Goal: Transaction & Acquisition: Book appointment/travel/reservation

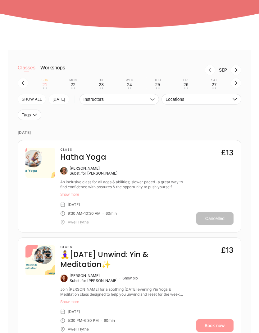
scroll to position [89, 0]
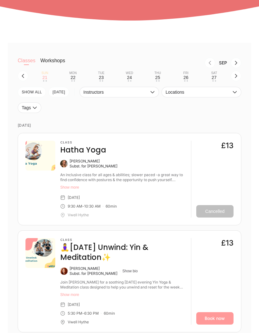
click at [141, 190] on button "Show more" at bounding box center [123, 187] width 126 height 5
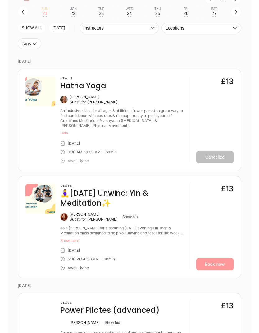
scroll to position [151, 0]
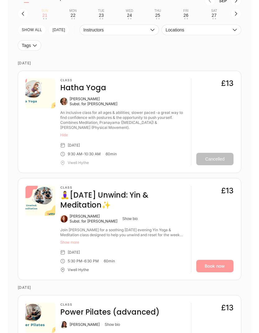
click at [235, 16] on icon "button" at bounding box center [236, 13] width 5 height 5
click at [74, 13] on div "Mon" at bounding box center [72, 11] width 7 height 4
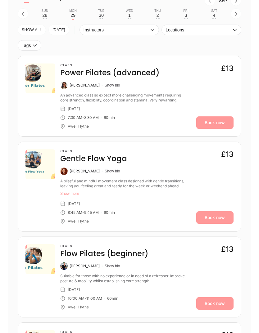
click at [102, 18] on div "30" at bounding box center [101, 15] width 5 height 5
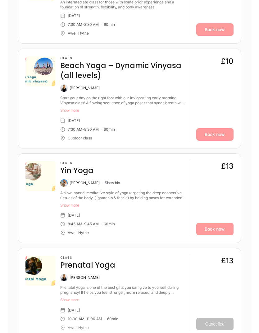
scroll to position [255, 0]
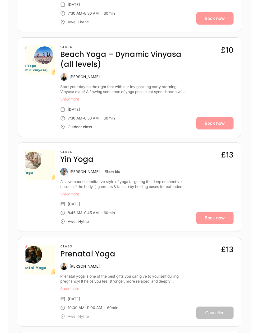
click at [217, 224] on link "Book now" at bounding box center [214, 218] width 37 height 12
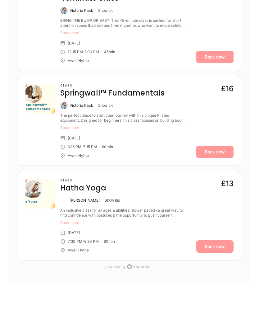
scroll to position [637, 0]
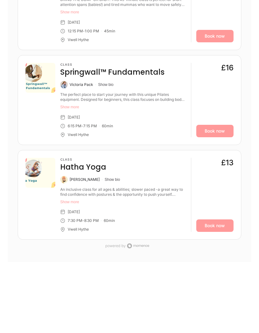
click at [217, 232] on link "Book now" at bounding box center [214, 225] width 37 height 12
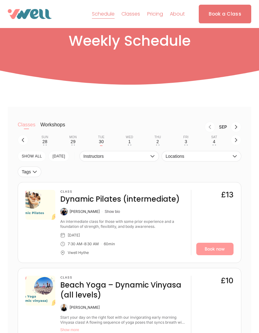
scroll to position [20, 0]
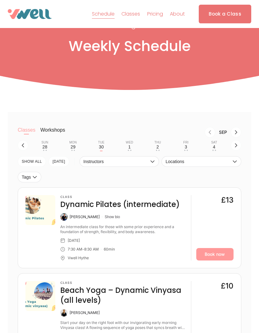
click at [130, 149] on div "1" at bounding box center [129, 146] width 2 height 5
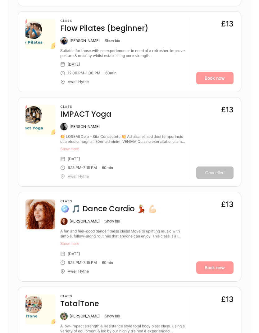
scroll to position [383, 0]
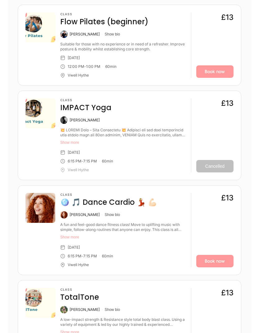
click at [216, 267] on link "Book now" at bounding box center [214, 261] width 37 height 12
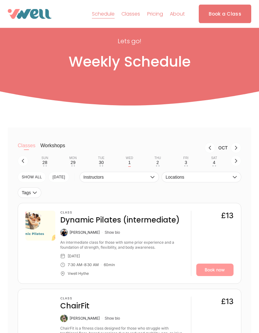
scroll to position [0, 0]
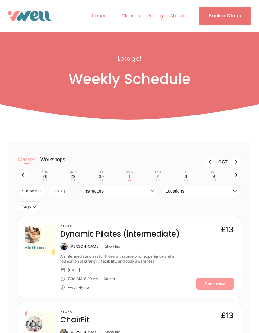
click at [157, 173] on button "Thu 2 • •" at bounding box center [157, 175] width 23 height 12
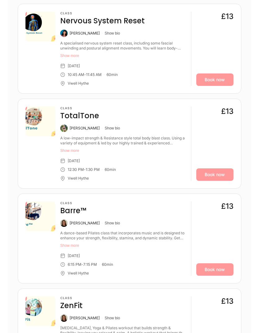
scroll to position [409, 0]
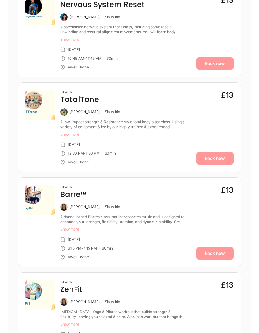
click at [218, 260] on link "Book now" at bounding box center [214, 253] width 37 height 12
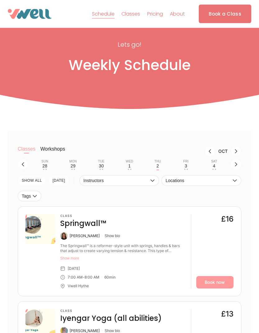
scroll to position [0, 0]
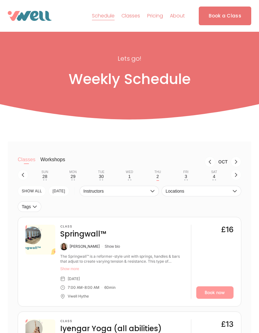
click at [186, 177] on div "3" at bounding box center [186, 176] width 2 height 5
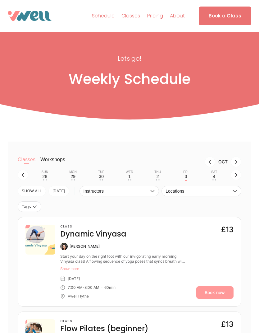
click at [218, 293] on link "Book now" at bounding box center [214, 292] width 37 height 12
click at [216, 178] on button "Sat 4 • •" at bounding box center [214, 175] width 23 height 12
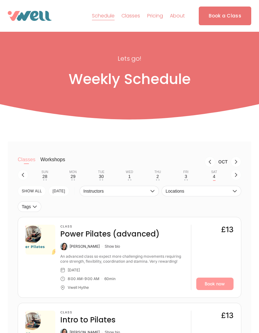
click at [215, 288] on link "Book now" at bounding box center [214, 283] width 37 height 12
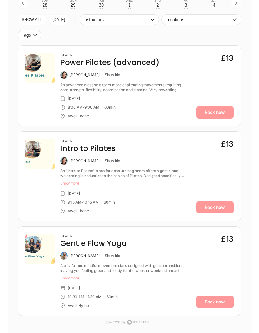
scroll to position [188, 0]
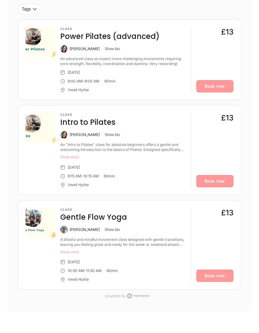
click at [217, 282] on link "Book now" at bounding box center [214, 275] width 37 height 12
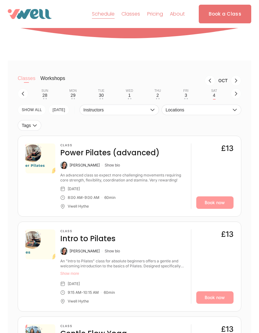
scroll to position [0, 0]
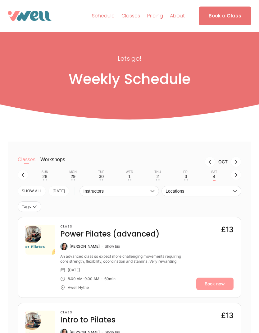
click at [237, 175] on button "button" at bounding box center [236, 174] width 11 height 11
click at [46, 178] on div "5" at bounding box center [45, 176] width 2 height 5
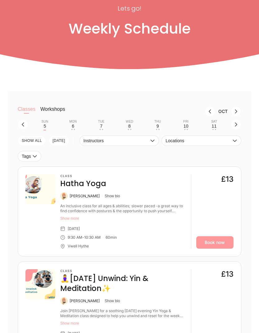
scroll to position [64, 0]
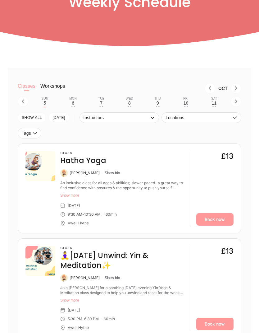
click at [218, 225] on link "Book now" at bounding box center [214, 219] width 37 height 12
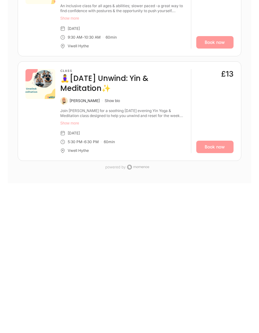
scroll to position [237, 0]
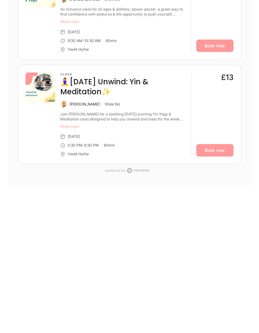
click at [213, 156] on link "Book now" at bounding box center [214, 150] width 37 height 12
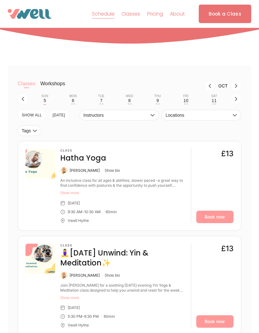
scroll to position [43, 0]
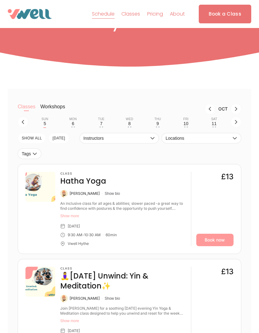
click at [73, 121] on div "Mon" at bounding box center [72, 119] width 7 height 4
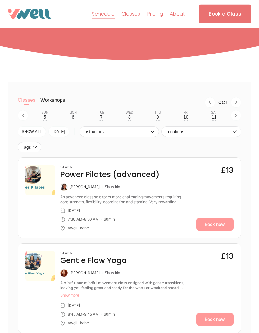
scroll to position [40, 0]
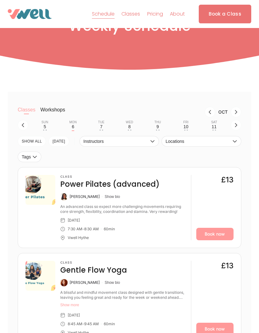
click at [47, 124] on div "Sun" at bounding box center [45, 122] width 7 height 4
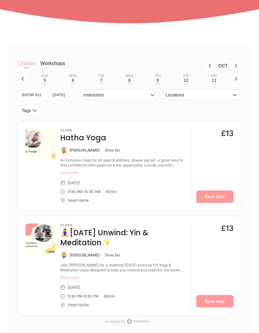
scroll to position [79, 0]
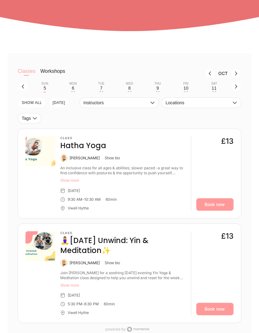
click at [234, 89] on icon "button" at bounding box center [236, 86] width 5 height 5
click at [45, 90] on div "12" at bounding box center [44, 87] width 5 height 5
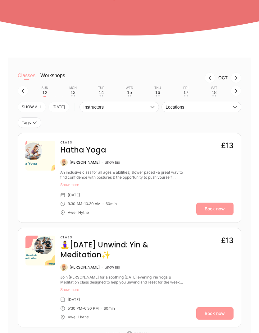
scroll to position [75, 0]
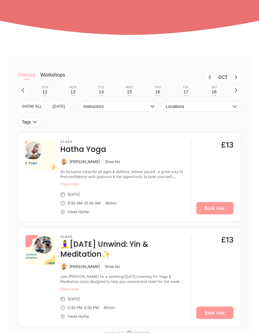
click at [235, 93] on icon "button" at bounding box center [236, 90] width 5 height 5
click at [44, 89] on div "Sun" at bounding box center [45, 87] width 7 height 4
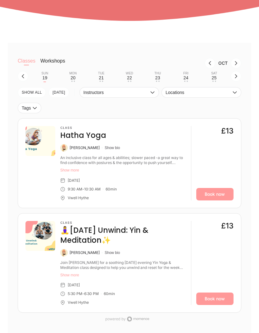
scroll to position [89, 0]
click at [236, 79] on icon "button" at bounding box center [236, 76] width 5 height 5
click at [45, 76] on div "Sun" at bounding box center [45, 74] width 7 height 4
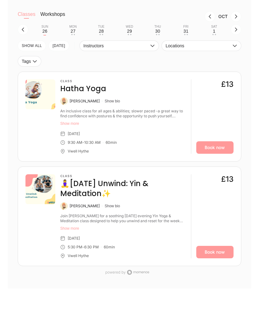
scroll to position [160, 0]
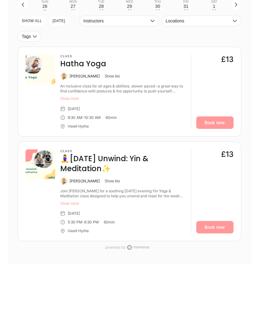
click at [23, 7] on icon "button" at bounding box center [23, 4] width 5 height 5
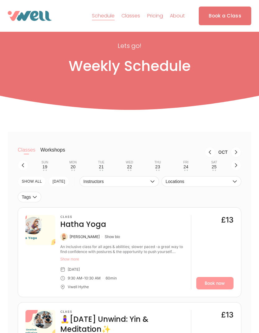
scroll to position [4, 0]
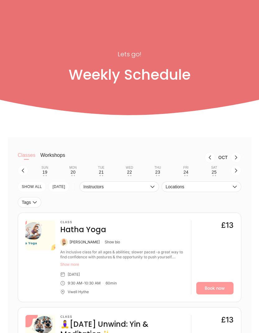
click at [21, 173] on icon "button" at bounding box center [23, 170] width 5 height 5
click at [21, 172] on icon "button" at bounding box center [23, 170] width 5 height 5
click at [22, 170] on button "button" at bounding box center [23, 170] width 11 height 11
click at [23, 173] on icon "button" at bounding box center [23, 170] width 5 height 5
click at [102, 169] on div "Tue" at bounding box center [101, 168] width 7 height 4
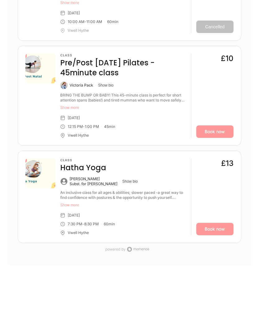
scroll to position [546, 0]
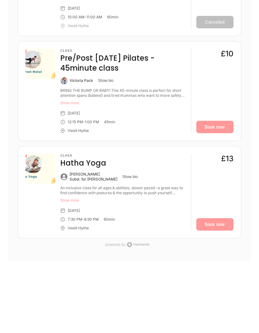
click at [218, 231] on link "Book now" at bounding box center [214, 224] width 37 height 12
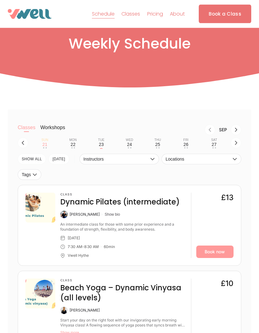
click at [128, 147] on div "24" at bounding box center [129, 144] width 5 height 5
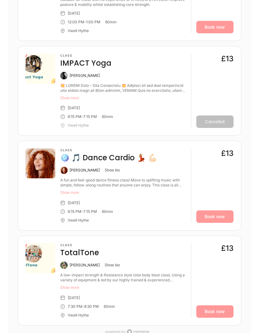
scroll to position [429, 0]
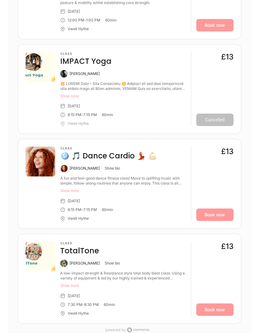
click at [215, 221] on link "Book now" at bounding box center [214, 215] width 37 height 12
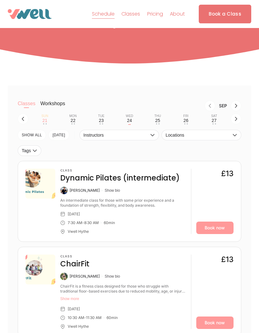
scroll to position [42, 0]
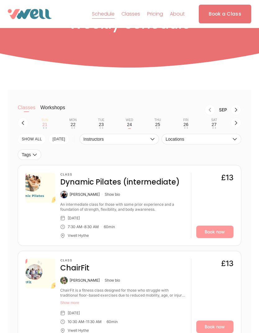
click at [158, 122] on div "Thu" at bounding box center [158, 120] width 7 height 4
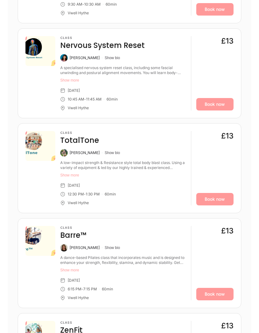
scroll to position [369, 0]
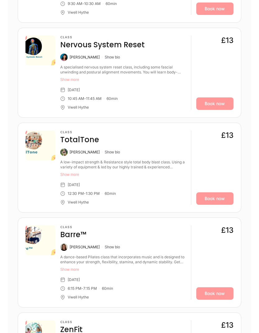
click at [215, 299] on link "Book now" at bounding box center [214, 293] width 37 height 12
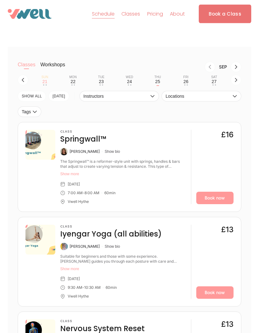
click at [187, 79] on div "Fri" at bounding box center [185, 78] width 5 height 4
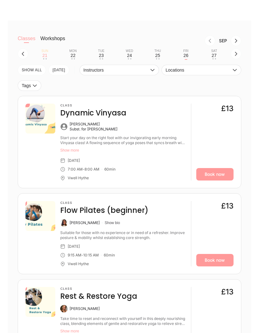
scroll to position [111, 0]
click at [218, 181] on link "Book now" at bounding box center [214, 175] width 37 height 12
click at [214, 58] on div "27" at bounding box center [214, 55] width 5 height 5
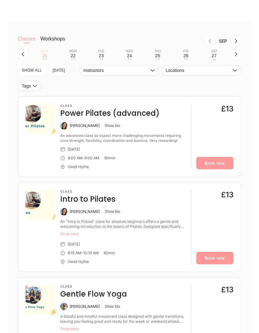
click at [219, 169] on link "Book now" at bounding box center [214, 163] width 37 height 12
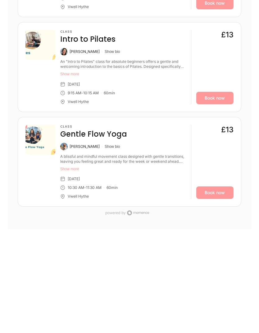
scroll to position [275, 0]
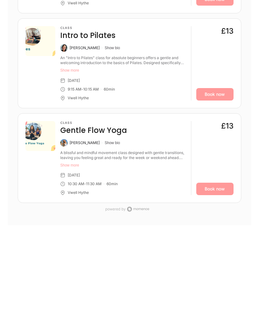
click at [216, 195] on link "Book now" at bounding box center [214, 188] width 37 height 12
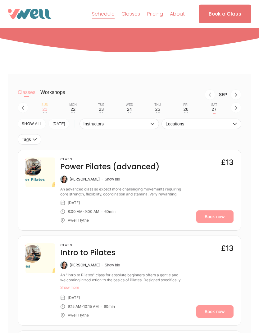
scroll to position [57, 0]
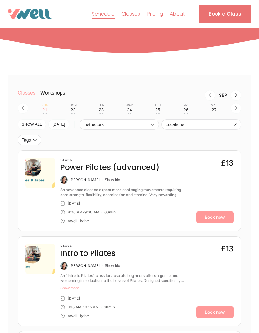
click at [234, 111] on icon "button" at bounding box center [236, 108] width 5 height 5
click at [47, 112] on div "28" at bounding box center [44, 109] width 5 height 5
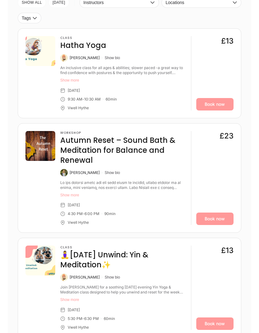
scroll to position [171, 0]
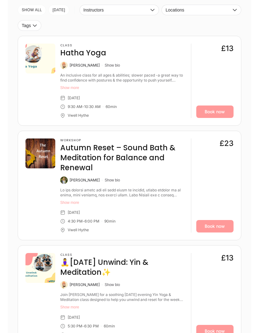
click at [211, 118] on link "Book now" at bounding box center [214, 111] width 37 height 12
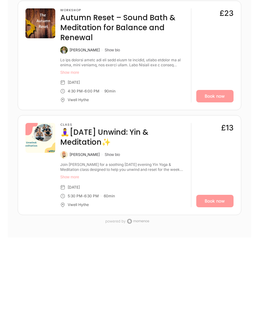
scroll to position [312, 0]
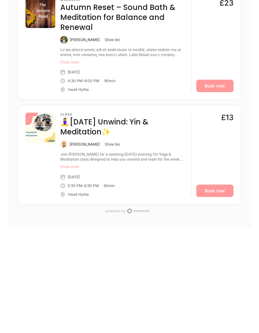
click at [217, 195] on link "Book now" at bounding box center [214, 190] width 37 height 12
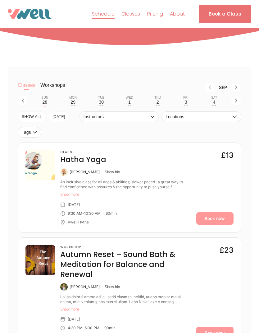
scroll to position [0, 0]
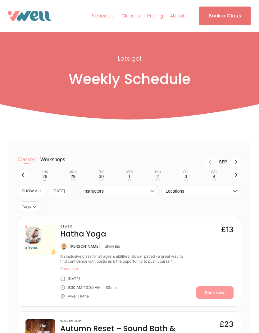
click at [236, 162] on icon "Next month, Oct" at bounding box center [236, 161] width 5 height 5
click at [235, 163] on icon "Next month, Nov" at bounding box center [236, 161] width 5 height 5
click at [235, 163] on icon "Next month, Dec" at bounding box center [236, 161] width 5 height 5
click at [235, 163] on icon "Next month, Jan" at bounding box center [236, 161] width 5 height 5
click at [209, 162] on button "Previous month, Dec" at bounding box center [210, 161] width 11 height 11
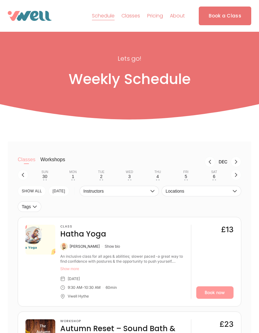
click at [233, 163] on button "Next month, Jan" at bounding box center [236, 161] width 11 height 11
click at [208, 163] on icon "Previous month, Dec" at bounding box center [210, 161] width 5 height 5
click at [235, 177] on icon "button" at bounding box center [236, 174] width 5 height 5
click at [75, 174] on div "Mon" at bounding box center [72, 172] width 7 height 4
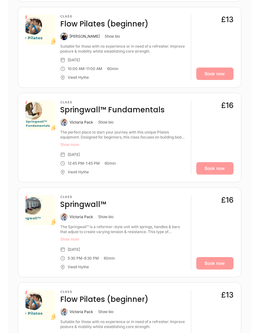
scroll to position [390, 0]
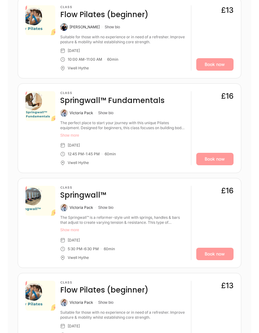
click at [212, 260] on link "Book now" at bounding box center [214, 253] width 37 height 12
